Goal: Task Accomplishment & Management: Complete application form

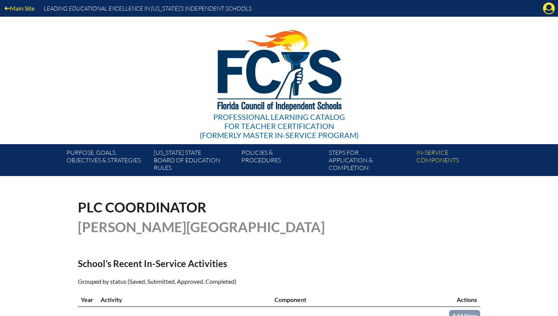
scroll to position [209, 0]
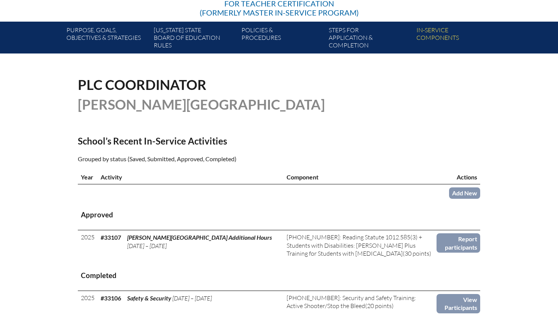
scroll to position [123, 0]
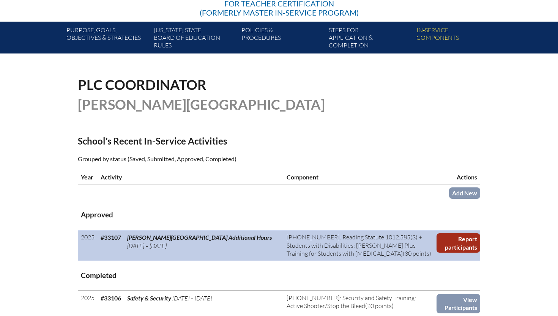
click at [470, 236] on link "Report participants" at bounding box center [458, 242] width 44 height 19
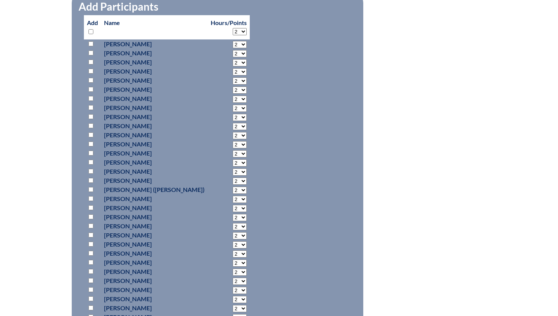
scroll to position [383, 0]
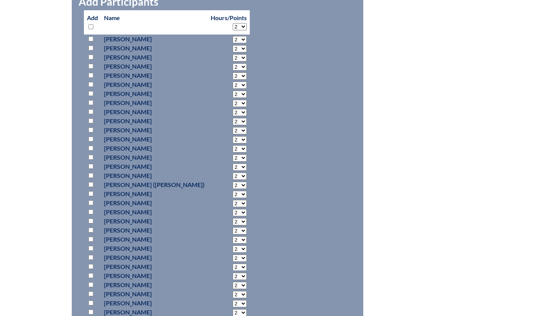
click at [232, 43] on select "2 3 4 5 6 7 8 9 10 11 12 13 14 15 16 17 18 19 20 21 22 23" at bounding box center [239, 39] width 14 height 7
select select "5"
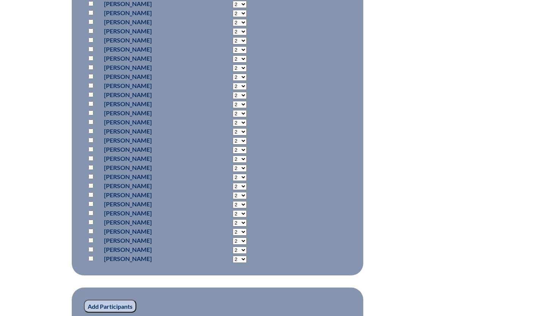
scroll to position [583, 0]
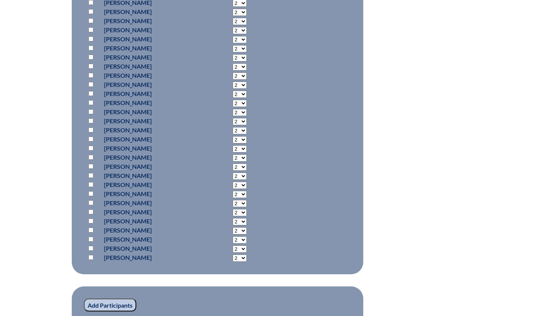
click at [104, 304] on input "Add Participants" at bounding box center [110, 304] width 52 height 13
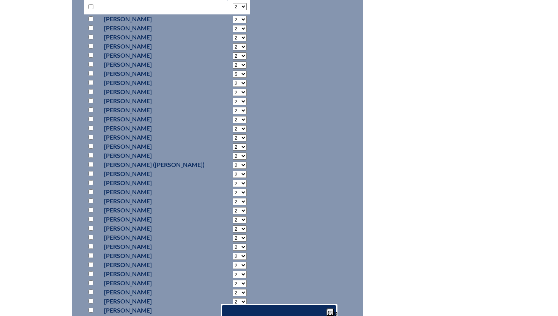
scroll to position [403, 0]
click at [91, 76] on p at bounding box center [92, 73] width 11 height 9
click at [93, 74] on input "checkbox" at bounding box center [90, 73] width 5 height 5
checkbox input "true"
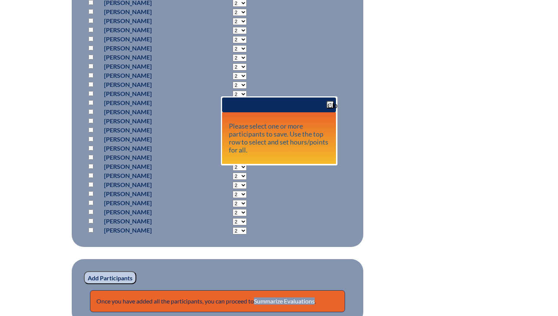
scroll to position [658, 0]
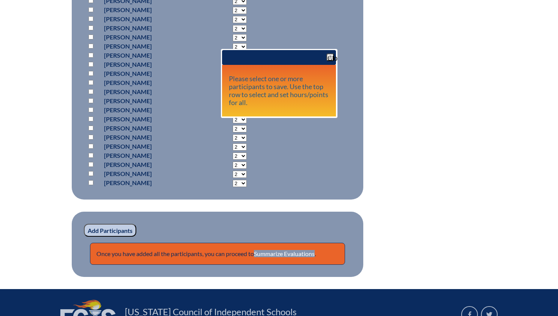
click at [113, 232] on input "Add Participants" at bounding box center [110, 230] width 52 height 13
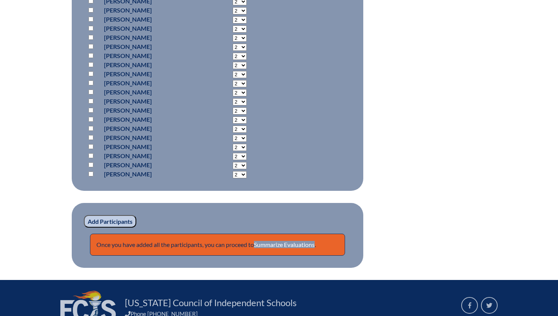
scroll to position [699, 0]
click at [298, 245] on link "Summarize Evaluations" at bounding box center [284, 244] width 61 height 7
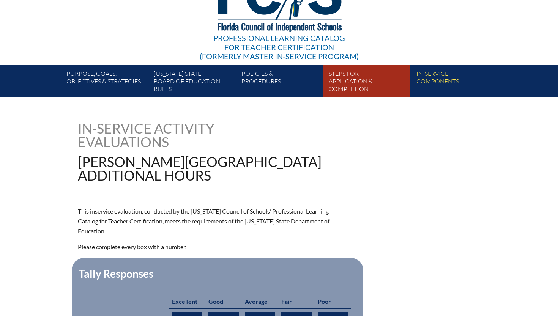
scroll to position [306, 0]
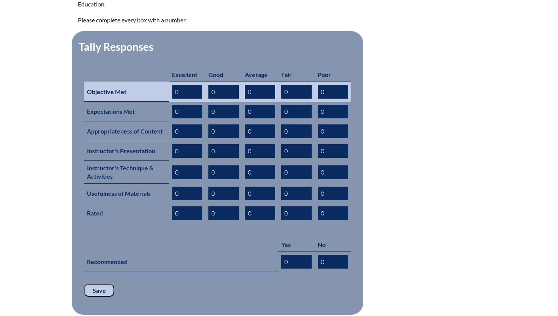
drag, startPoint x: 188, startPoint y: 81, endPoint x: 138, endPoint y: 81, distance: 49.3
click at [141, 82] on tr "Objective Met 0 0 0 0 0" at bounding box center [217, 92] width 267 height 20
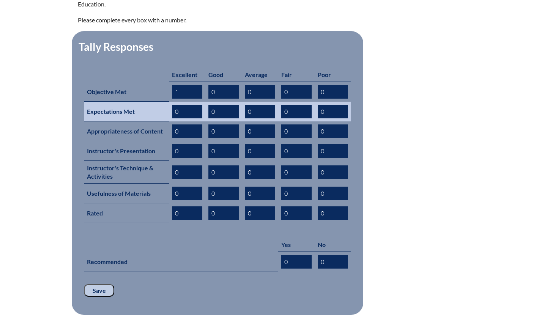
type input "1"
click at [176, 105] on input "0" at bounding box center [187, 112] width 30 height 14
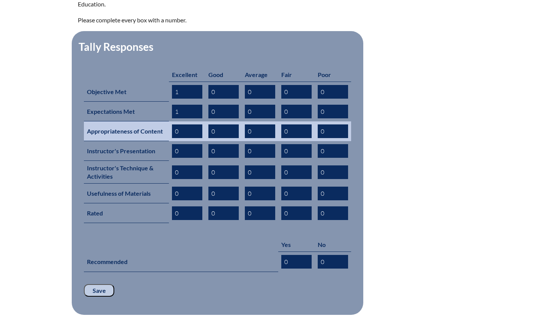
type input "1"
click at [177, 124] on input "0" at bounding box center [187, 131] width 30 height 14
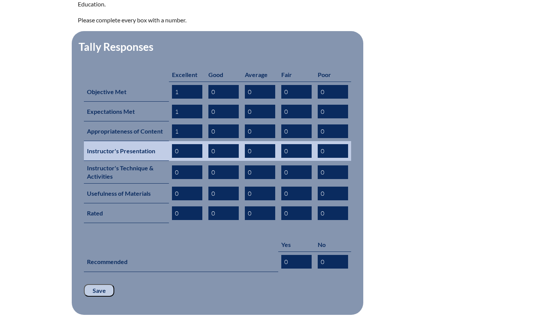
type input "1"
click at [176, 144] on input "0" at bounding box center [187, 151] width 30 height 14
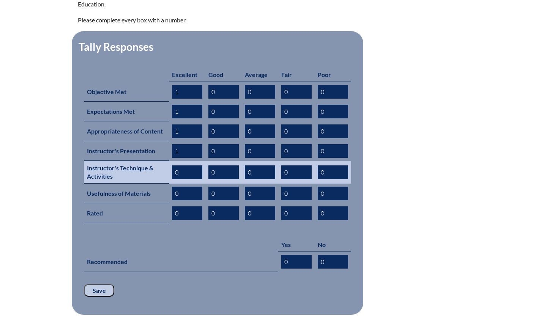
type input "1"
click at [176, 165] on input "0" at bounding box center [187, 172] width 30 height 14
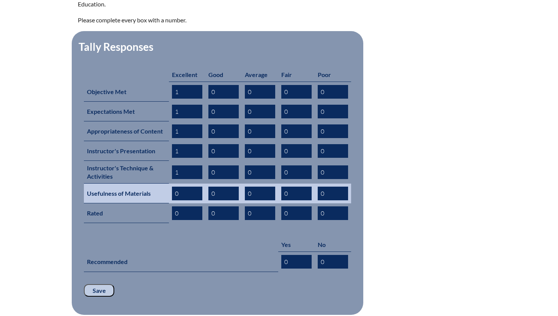
type input "1"
click at [176, 187] on input "0" at bounding box center [187, 194] width 30 height 14
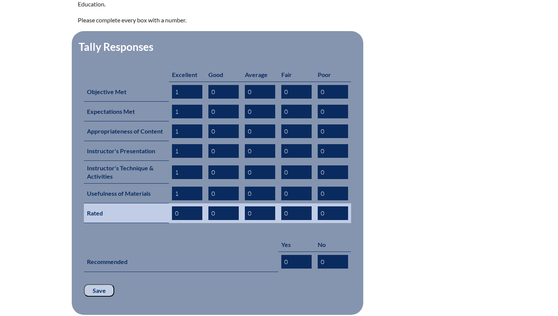
type input "1"
click at [175, 206] on input "0" at bounding box center [187, 213] width 30 height 14
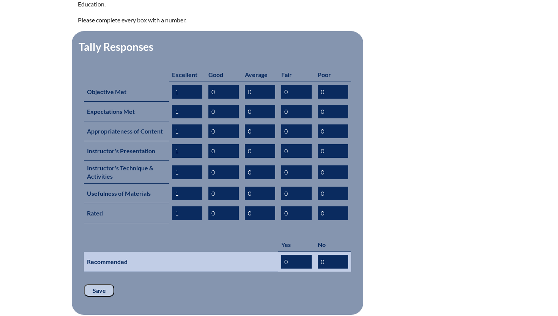
type input "1"
click at [287, 255] on input "0" at bounding box center [296, 262] width 30 height 14
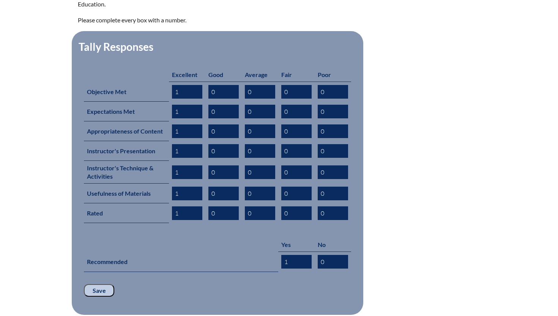
type input "1"
click at [99, 284] on input "Save" at bounding box center [99, 290] width 30 height 13
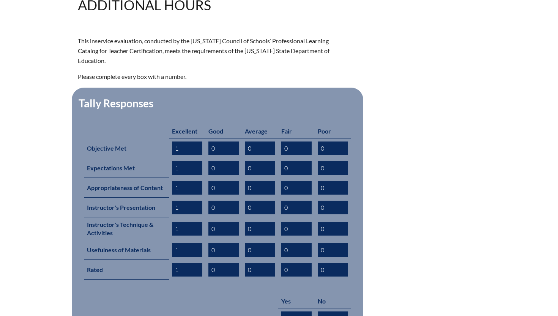
scroll to position [437, 0]
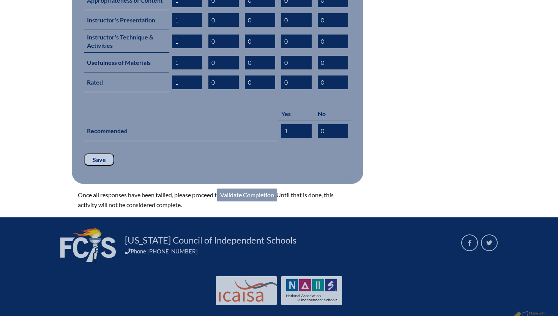
click at [245, 189] on link "Validate Completion" at bounding box center [247, 195] width 60 height 13
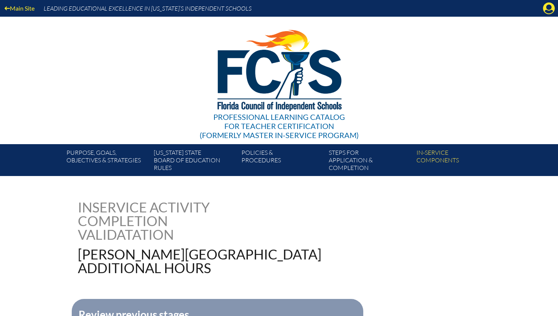
scroll to position [227, 0]
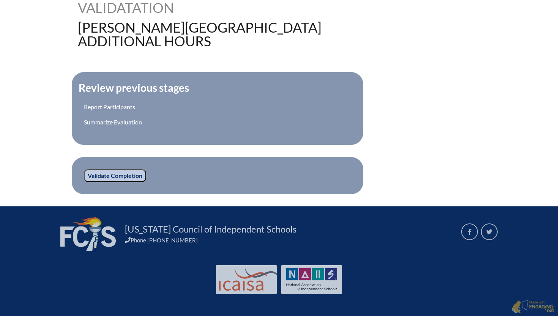
click at [99, 176] on input "Validate Completion" at bounding box center [115, 175] width 62 height 13
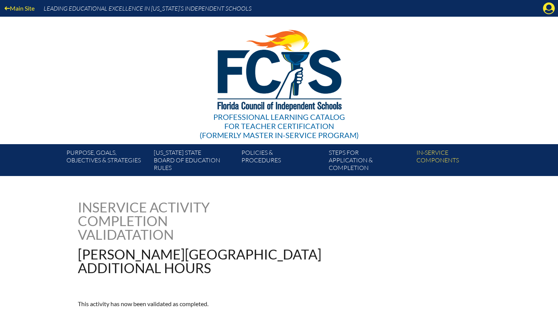
scroll to position [110, 0]
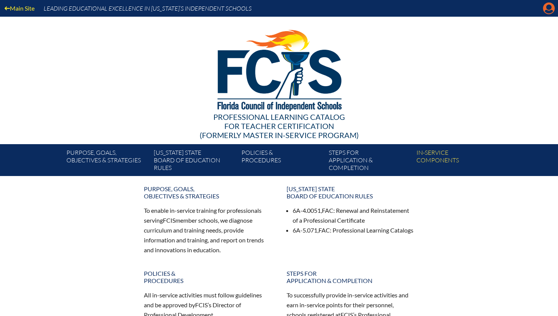
click at [550, 9] on icon at bounding box center [549, 9] width 12 height 12
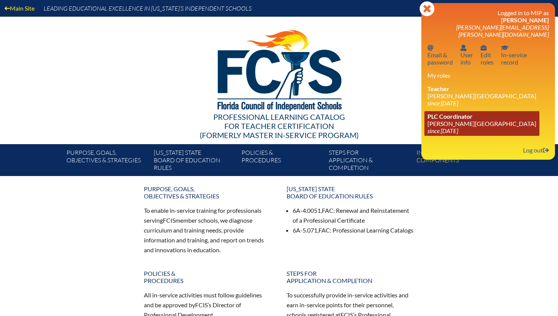
click at [468, 127] on link "PLC Coordinator [PERSON_NAME][GEOGRAPHIC_DATA] since [DATE]" at bounding box center [481, 123] width 115 height 25
click at [469, 115] on link "PLC Coordinator [PERSON_NAME][GEOGRAPHIC_DATA] since [DATE]" at bounding box center [481, 123] width 115 height 25
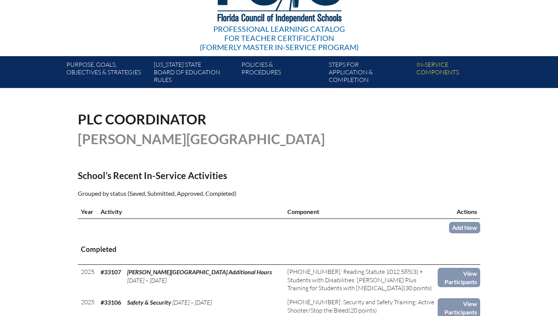
scroll to position [238, 0]
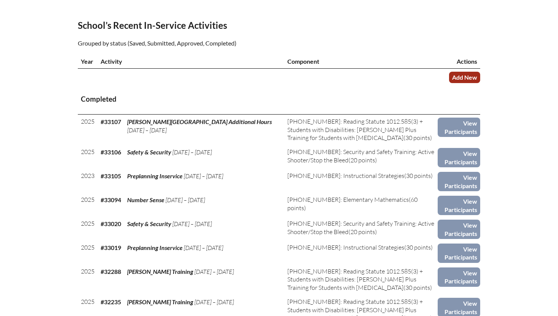
click at [457, 77] on link "Add New" at bounding box center [464, 77] width 31 height 11
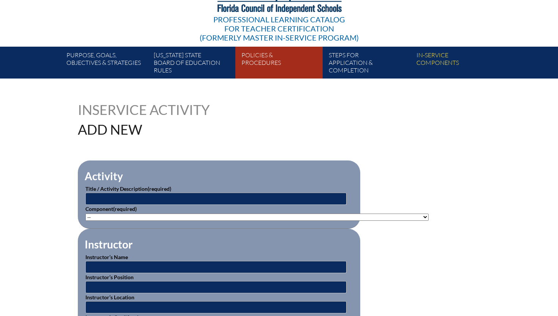
scroll to position [106, 0]
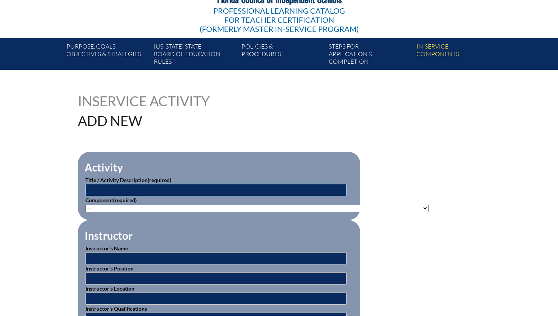
click at [179, 188] on input "text" at bounding box center [215, 190] width 261 height 12
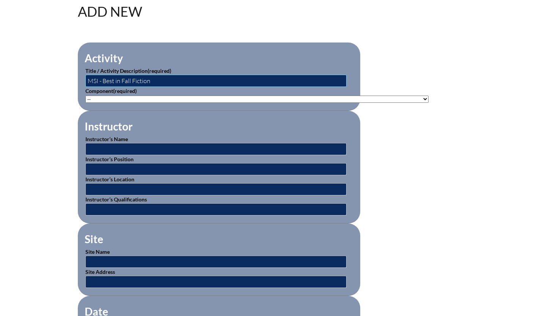
scroll to position [215, 0]
type input "MSI - Best in Fall Fiction"
click at [206, 100] on select"]"] "-- [PHONE_NUMBER]: Appropriate Art Activities [PHONE_NUMBER]: Concept and Art P…" at bounding box center [256, 99] width 343 height 7
select select"]"] "20383"
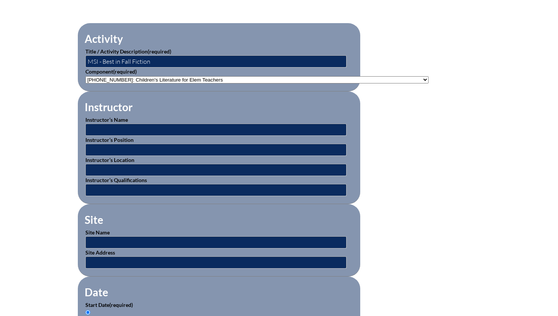
scroll to position [243, 0]
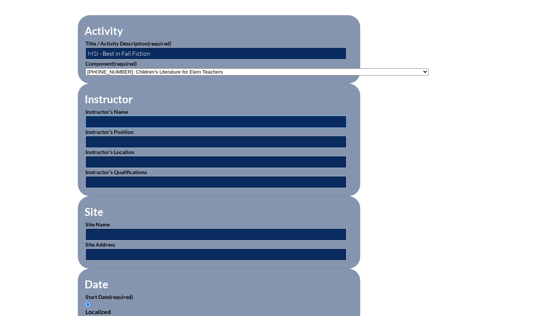
click at [225, 120] on input "text" at bounding box center [215, 122] width 261 height 12
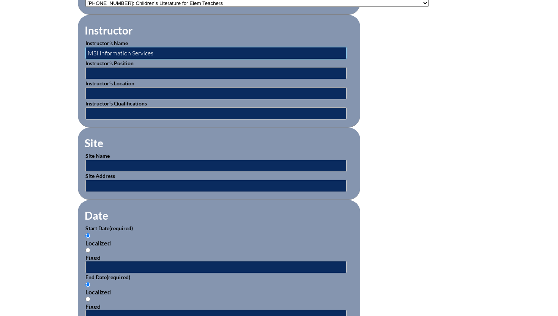
scroll to position [330, 0]
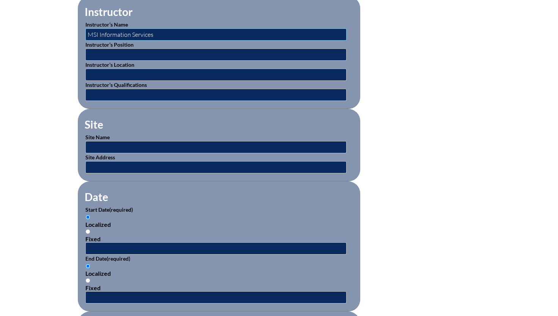
type input "MSI Information Services"
click at [119, 246] on input "text" at bounding box center [215, 248] width 261 height 12
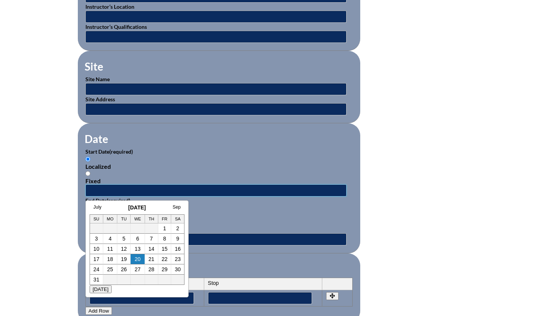
scroll to position [389, 0]
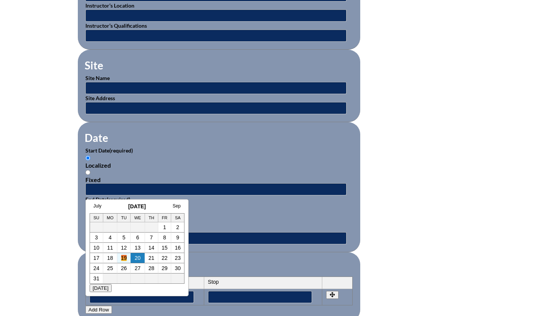
click at [123, 259] on link "19" at bounding box center [124, 258] width 6 height 6
type input "[DATE] 7:33 AM"
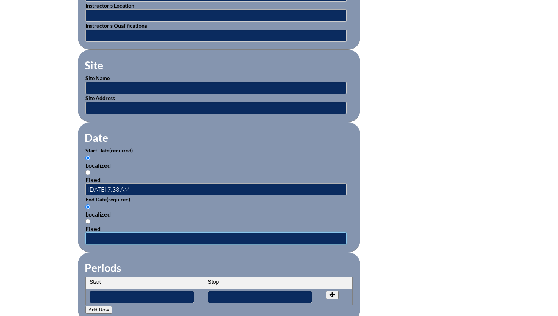
click at [129, 237] on input "text" at bounding box center [215, 238] width 261 height 12
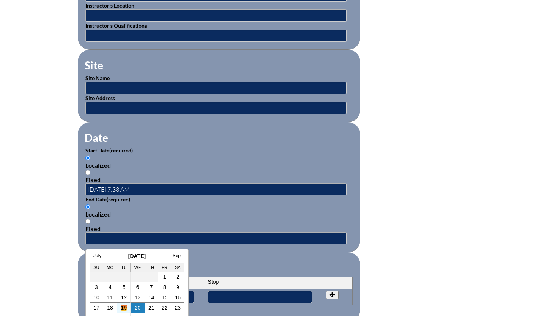
click at [124, 308] on link "19" at bounding box center [124, 308] width 6 height 6
type input "[DATE] 7:33 AM"
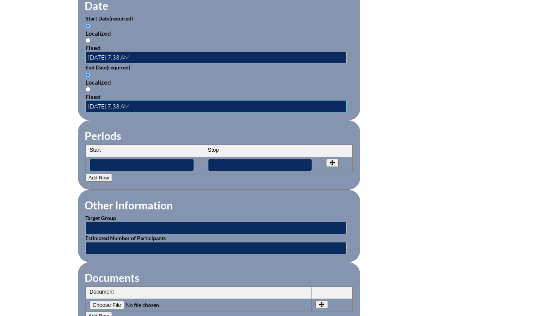
scroll to position [658, 0]
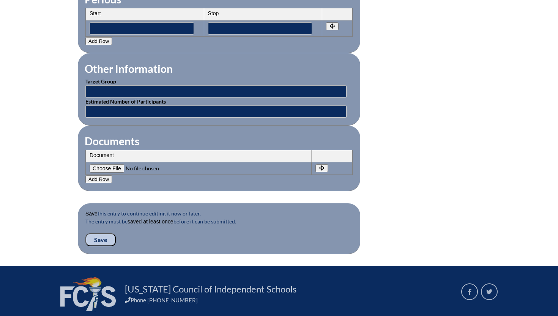
click at [96, 238] on input "Save" at bounding box center [100, 239] width 30 height 13
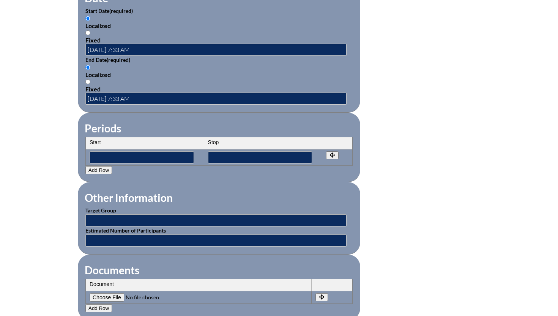
scroll to position [725, 0]
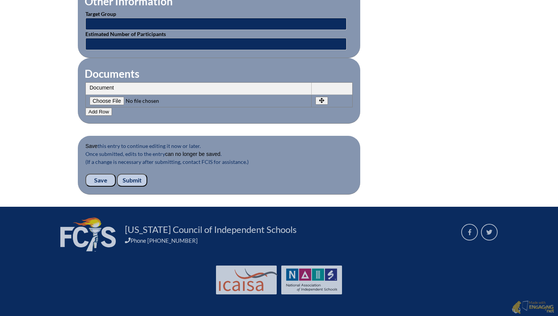
click at [138, 176] on input "Submit" at bounding box center [132, 180] width 30 height 13
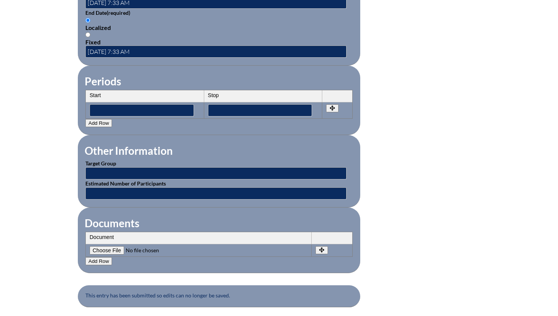
scroll to position [688, 0]
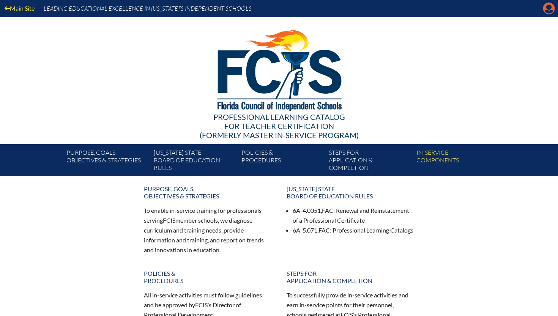
click at [545, 9] on icon at bounding box center [549, 9] width 12 height 12
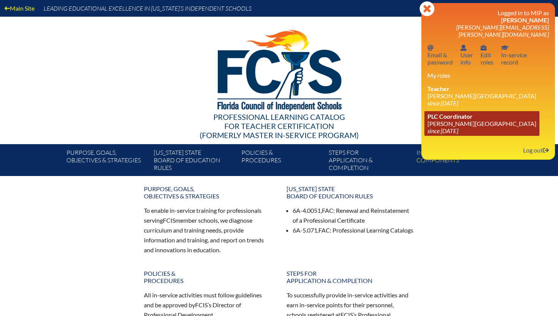
click at [461, 118] on link "PLC Coordinator Lake Mary Preparatory School since 2019 Jul 1" at bounding box center [481, 123] width 115 height 25
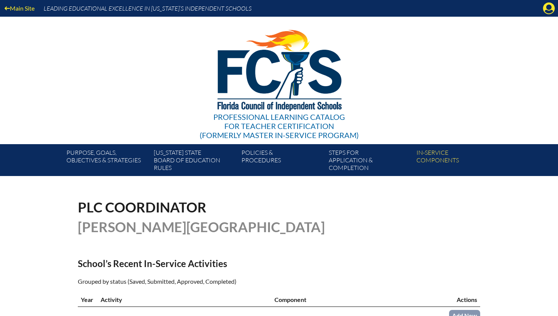
scroll to position [185, 0]
